Goal: Check status

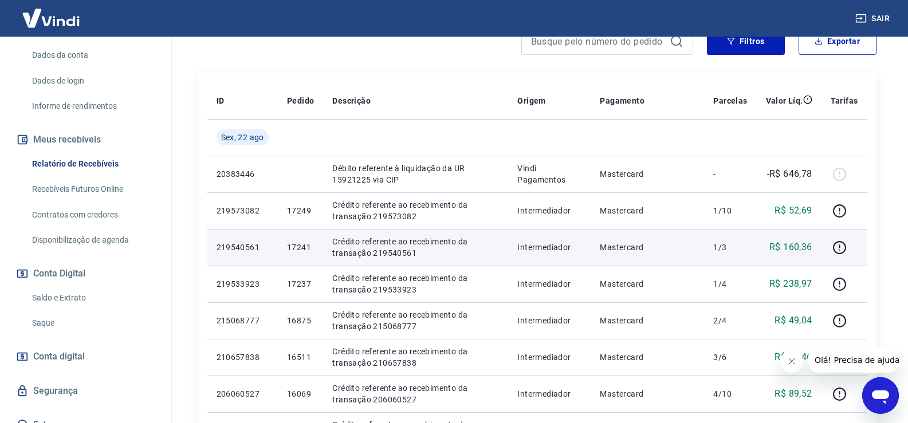
scroll to position [172, 0]
click at [365, 252] on p "Crédito referente ao recebimento da transação 219540561" at bounding box center [415, 247] width 167 height 23
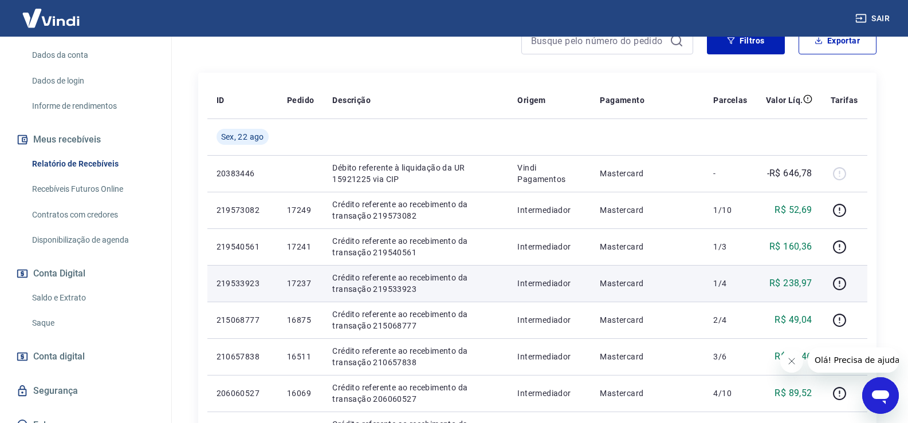
click at [446, 294] on p "Crédito referente ao recebimento da transação 219533923" at bounding box center [415, 283] width 167 height 23
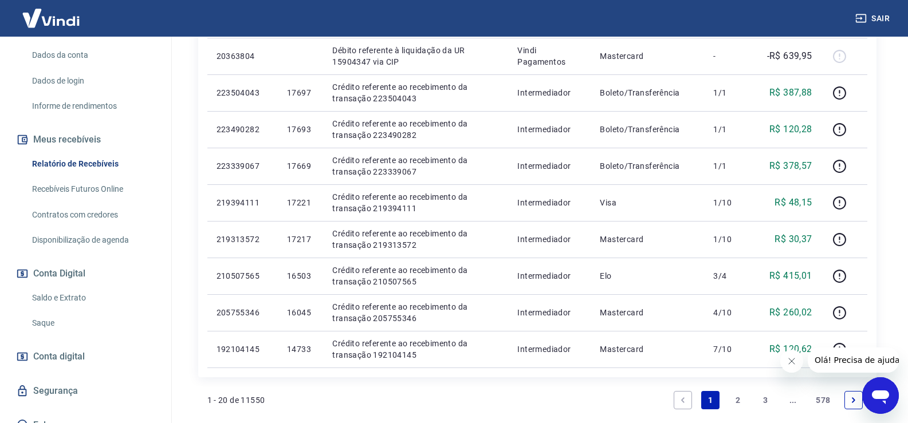
scroll to position [748, 0]
